Goal: Information Seeking & Learning: Learn about a topic

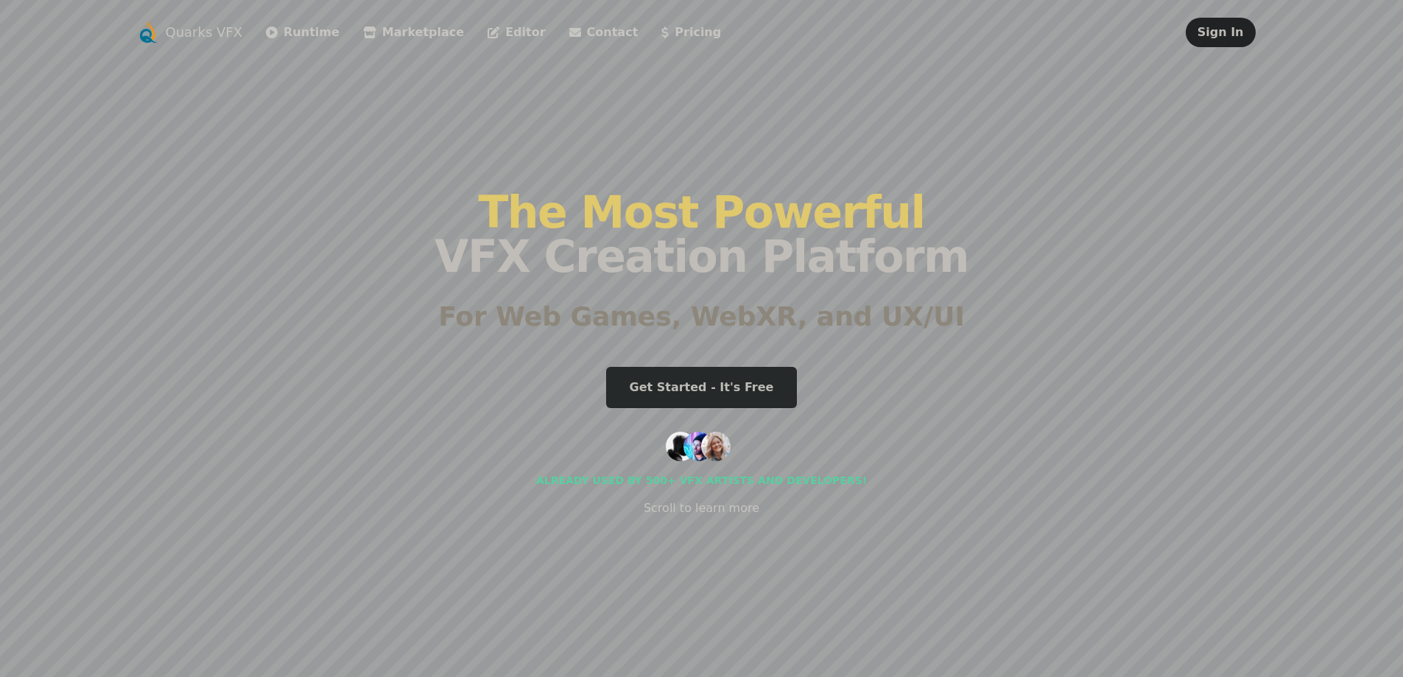
click at [718, 397] on link "Get Started - It's Free" at bounding box center [702, 387] width 192 height 41
click at [285, 32] on link "Runtime" at bounding box center [303, 33] width 74 height 18
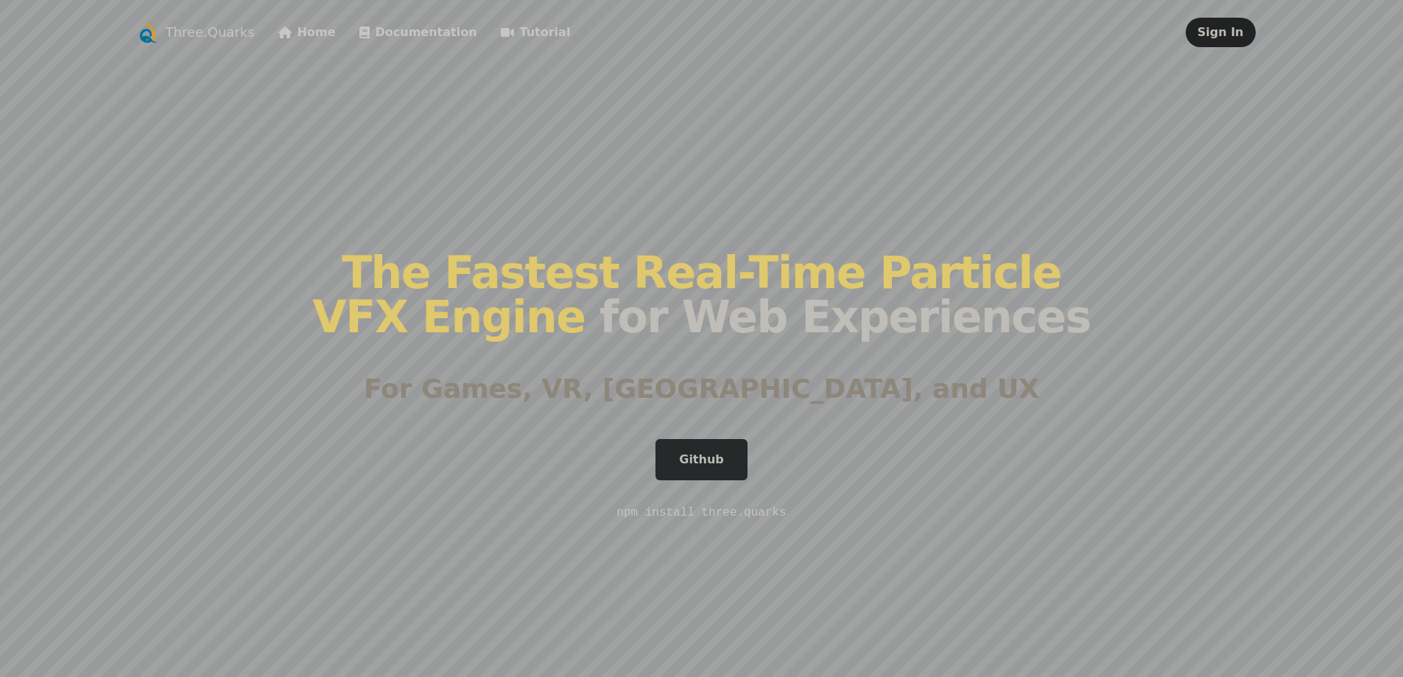
click at [405, 24] on link "Documentation" at bounding box center [418, 33] width 118 height 18
click at [525, 27] on link "Tutorial" at bounding box center [536, 33] width 70 height 18
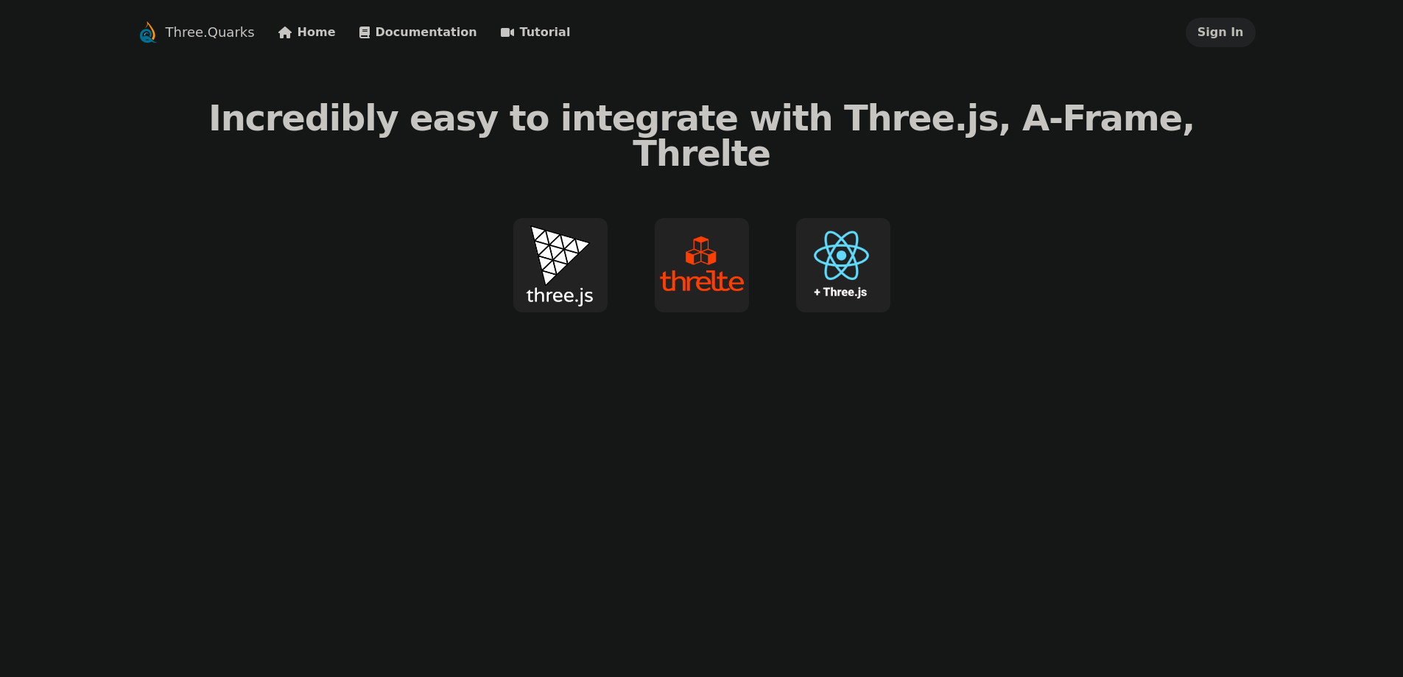
click at [583, 246] on img at bounding box center [560, 265] width 94 height 94
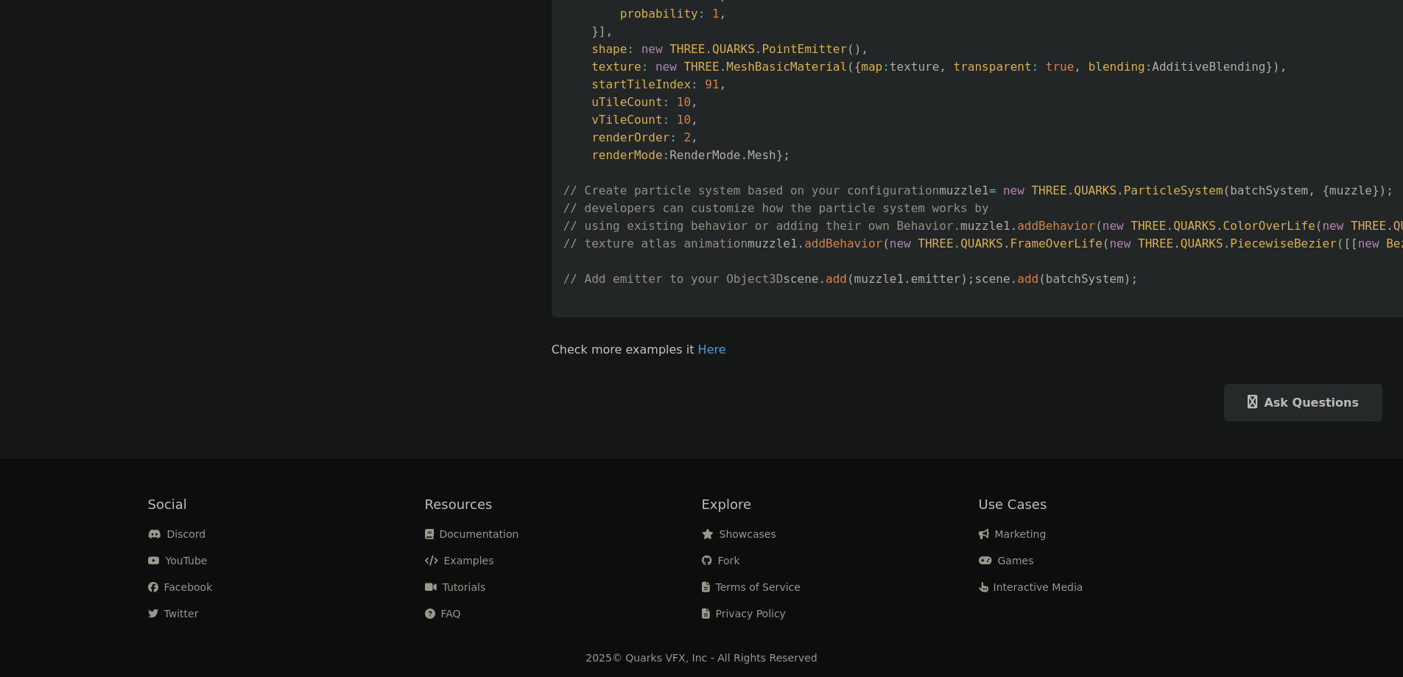
scroll to position [1523, 0]
click at [1224, 411] on link "Ask Questions" at bounding box center [1303, 403] width 158 height 38
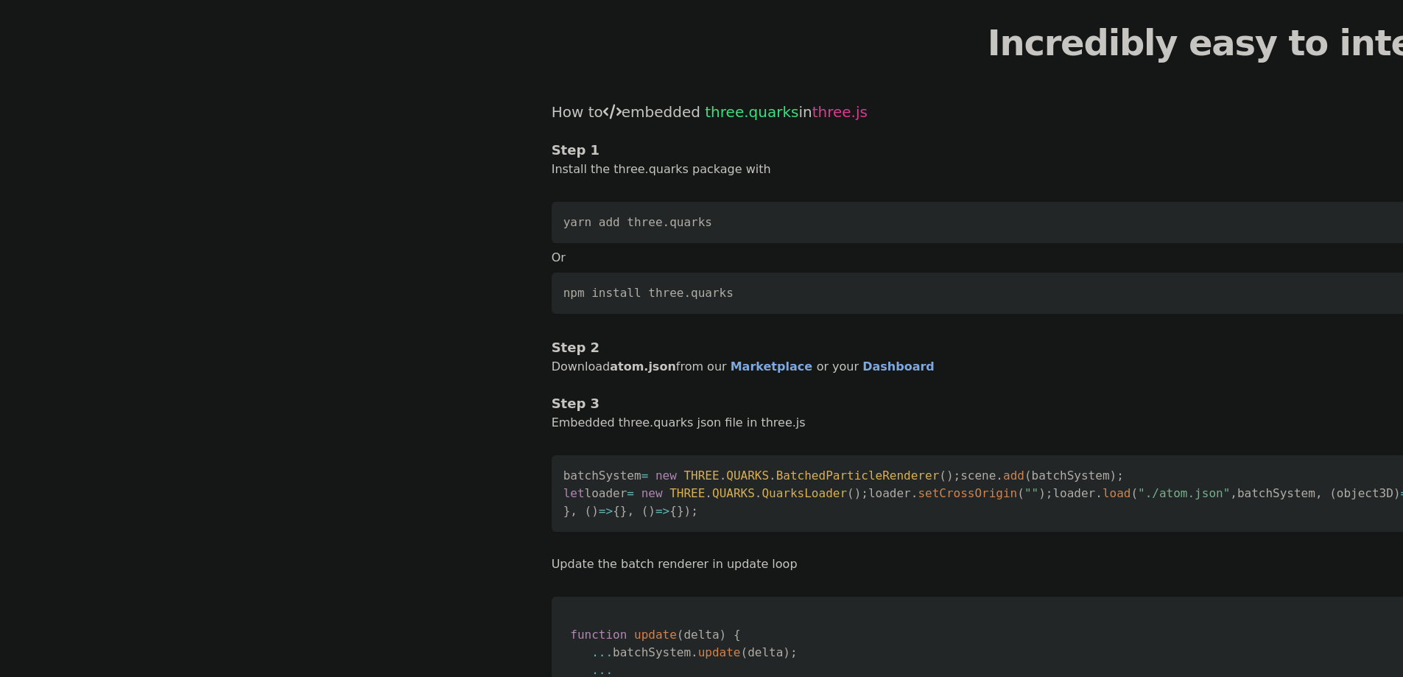
scroll to position [0, 0]
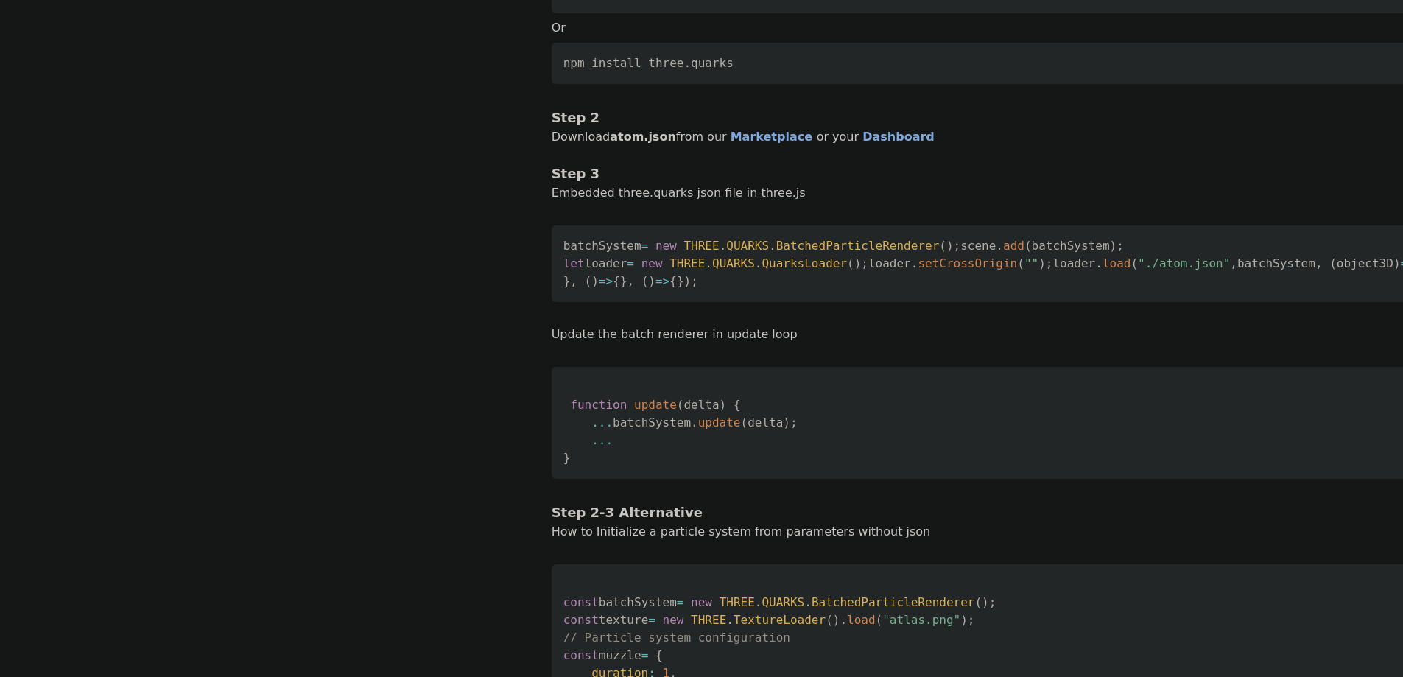
scroll to position [442, 0]
